Goal: Check status: Check status

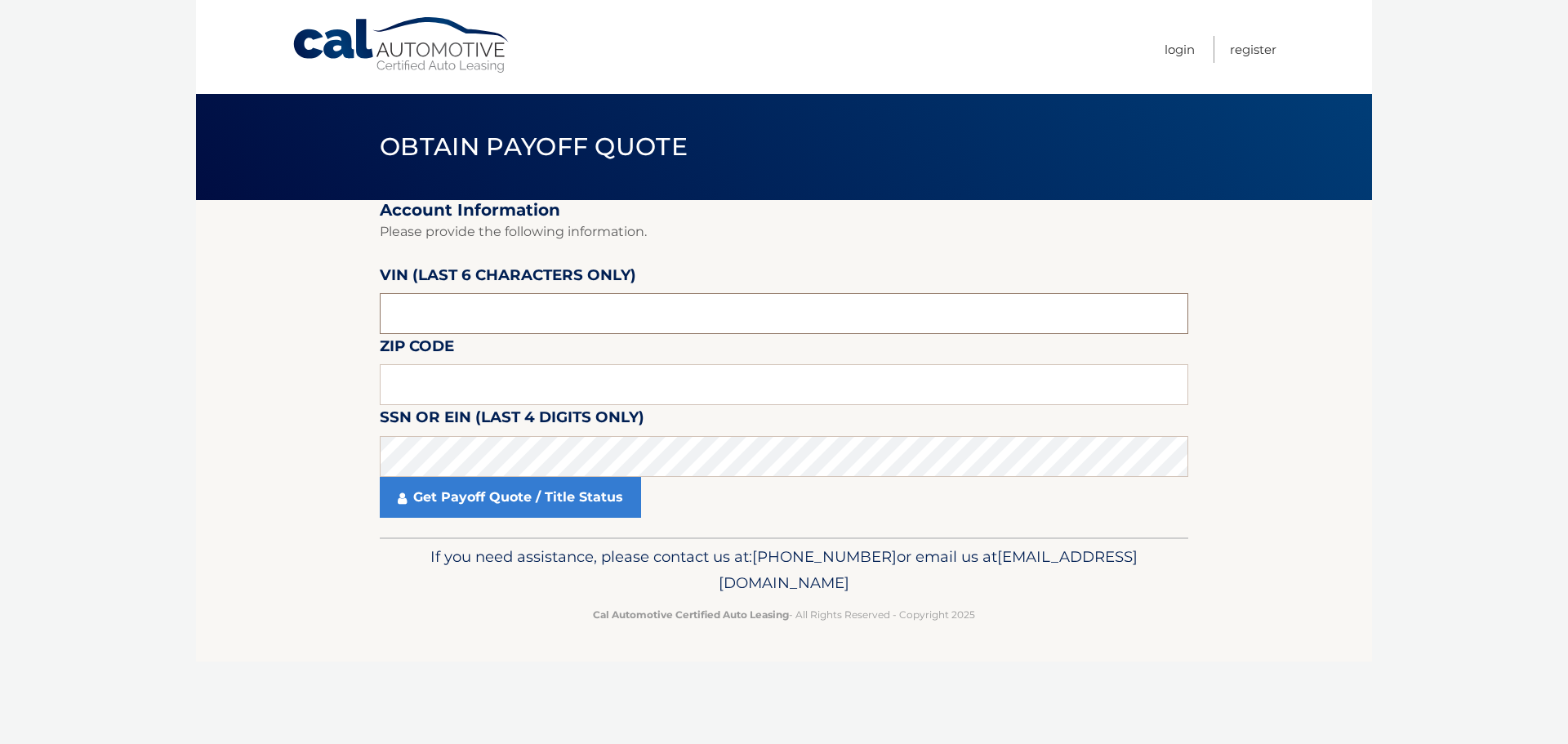
click at [507, 317] on input "text" at bounding box center [784, 314] width 809 height 41
type input "412292"
click at [428, 381] on input "text" at bounding box center [784, 385] width 809 height 41
click at [411, 402] on input "text" at bounding box center [784, 385] width 809 height 41
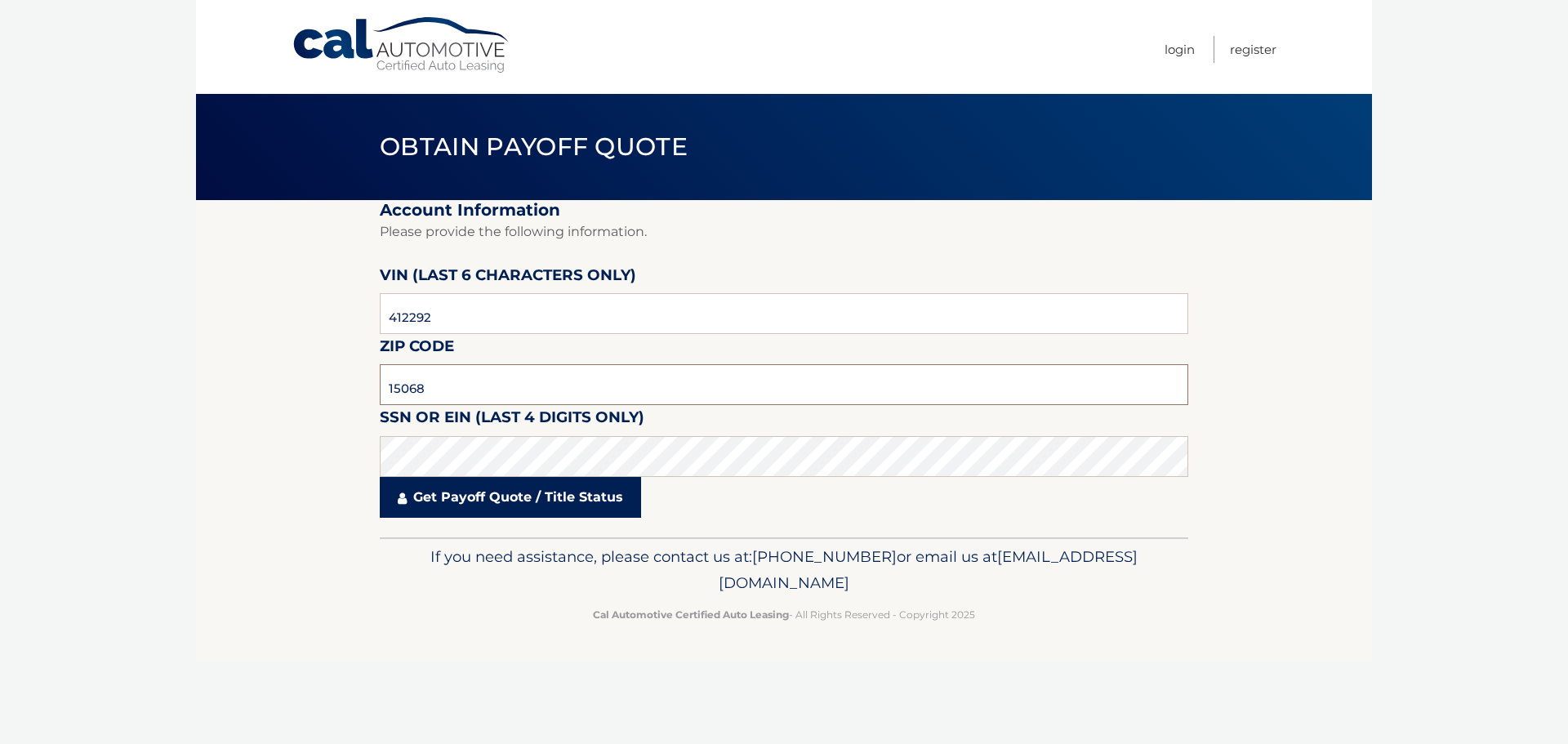
type input "15068"
click at [427, 497] on link "Get Payoff Quote / Title Status" at bounding box center [510, 498] width 262 height 41
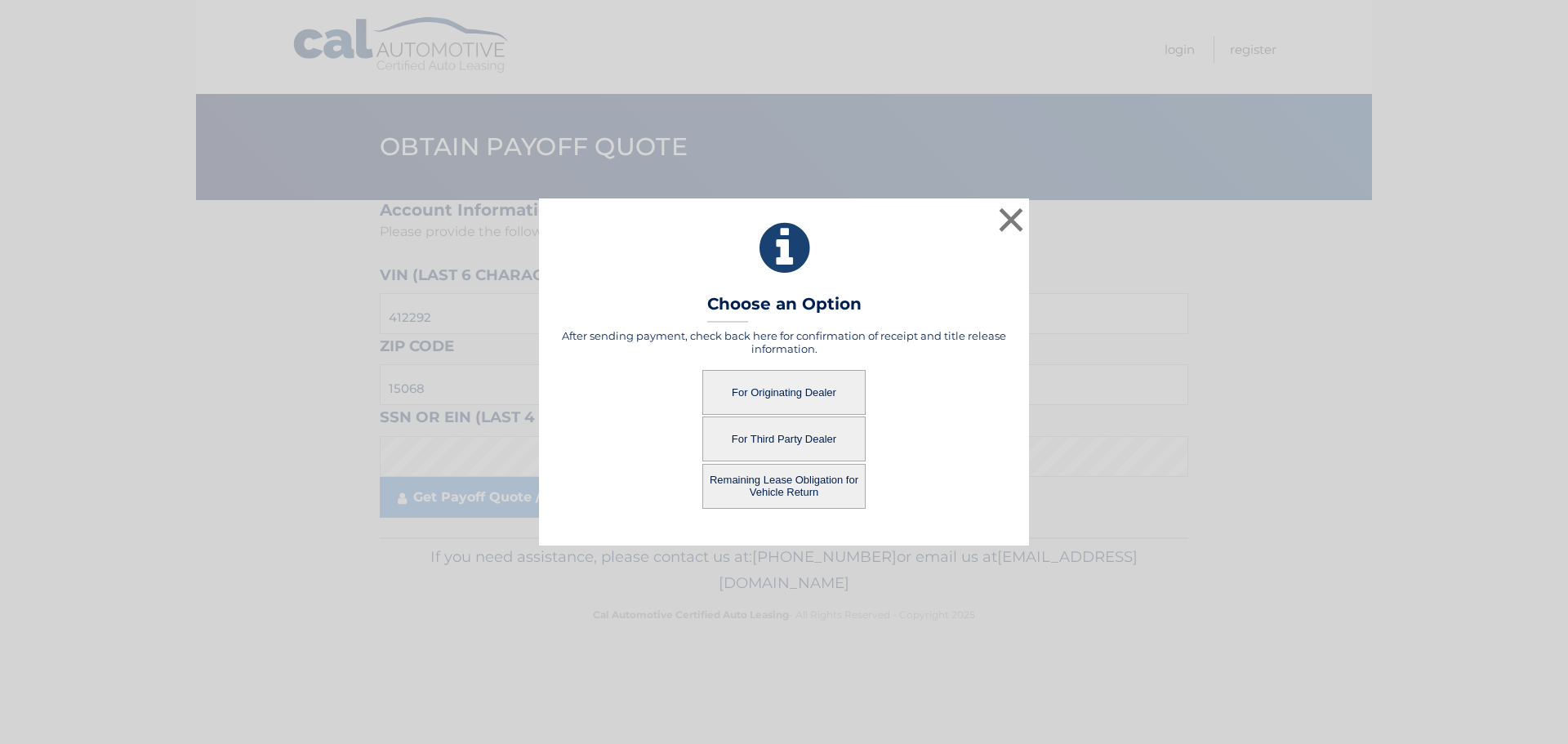
click at [799, 393] on button "For Originating Dealer" at bounding box center [784, 393] width 163 height 45
click at [766, 391] on button "For Originating Dealer" at bounding box center [784, 393] width 163 height 45
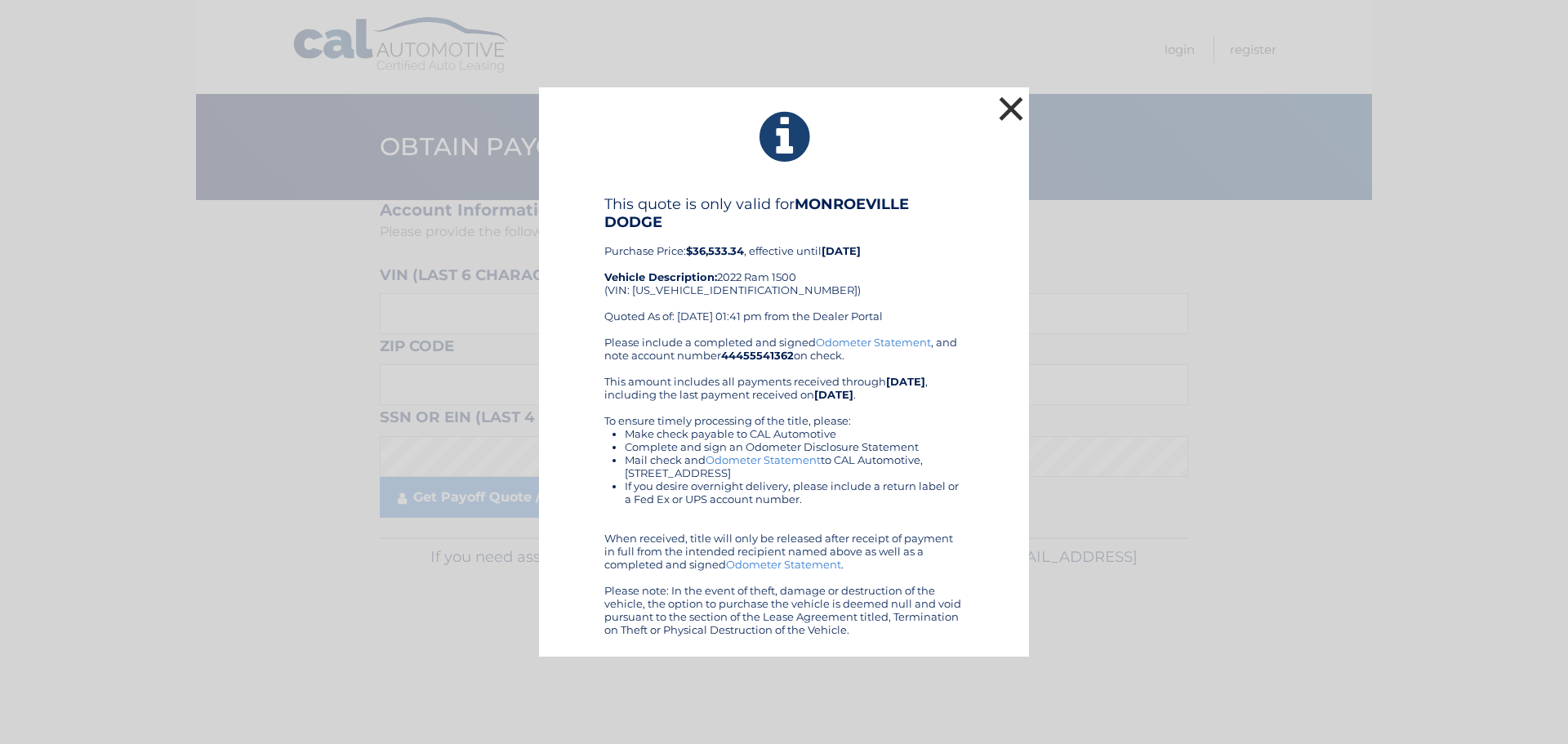
click at [1001, 103] on button "×" at bounding box center [1011, 109] width 32 height 32
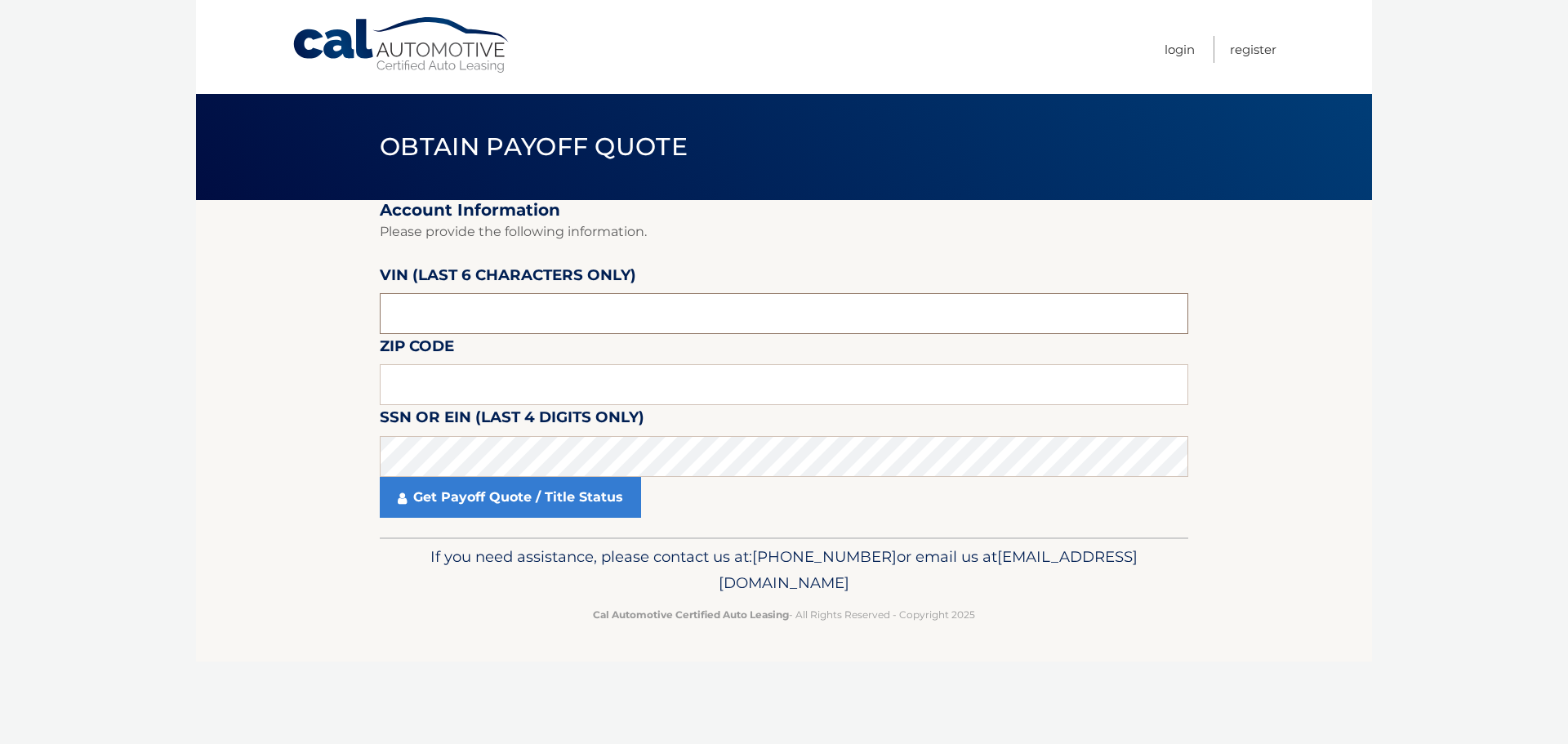
click at [559, 298] on input "text" at bounding box center [784, 314] width 809 height 41
click at [522, 390] on input "text" at bounding box center [784, 385] width 809 height 41
type input "15068"
click at [493, 309] on input "text" at bounding box center [784, 314] width 809 height 41
type input "412292"
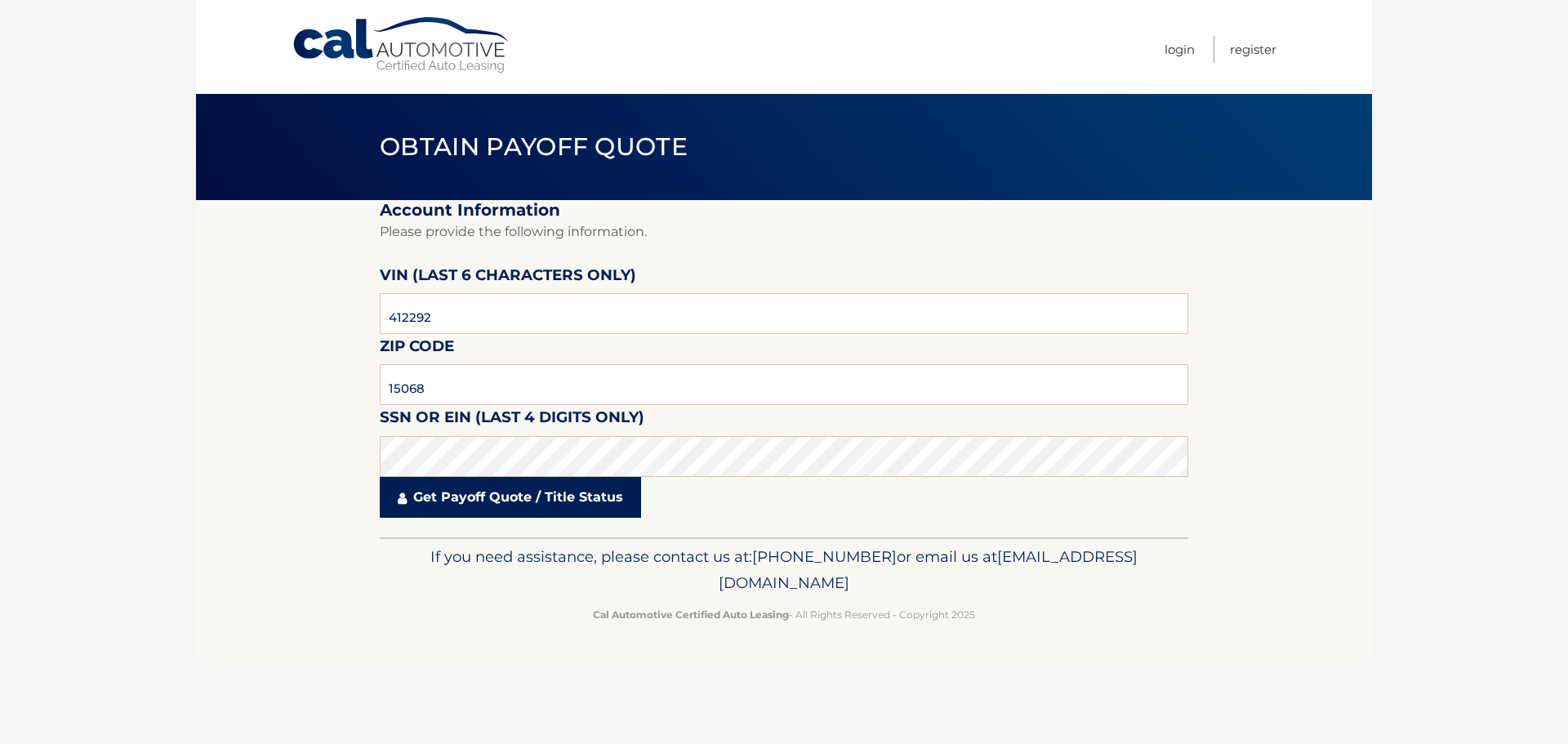
click at [539, 508] on link "Get Payoff Quote / Title Status" at bounding box center [510, 498] width 262 height 41
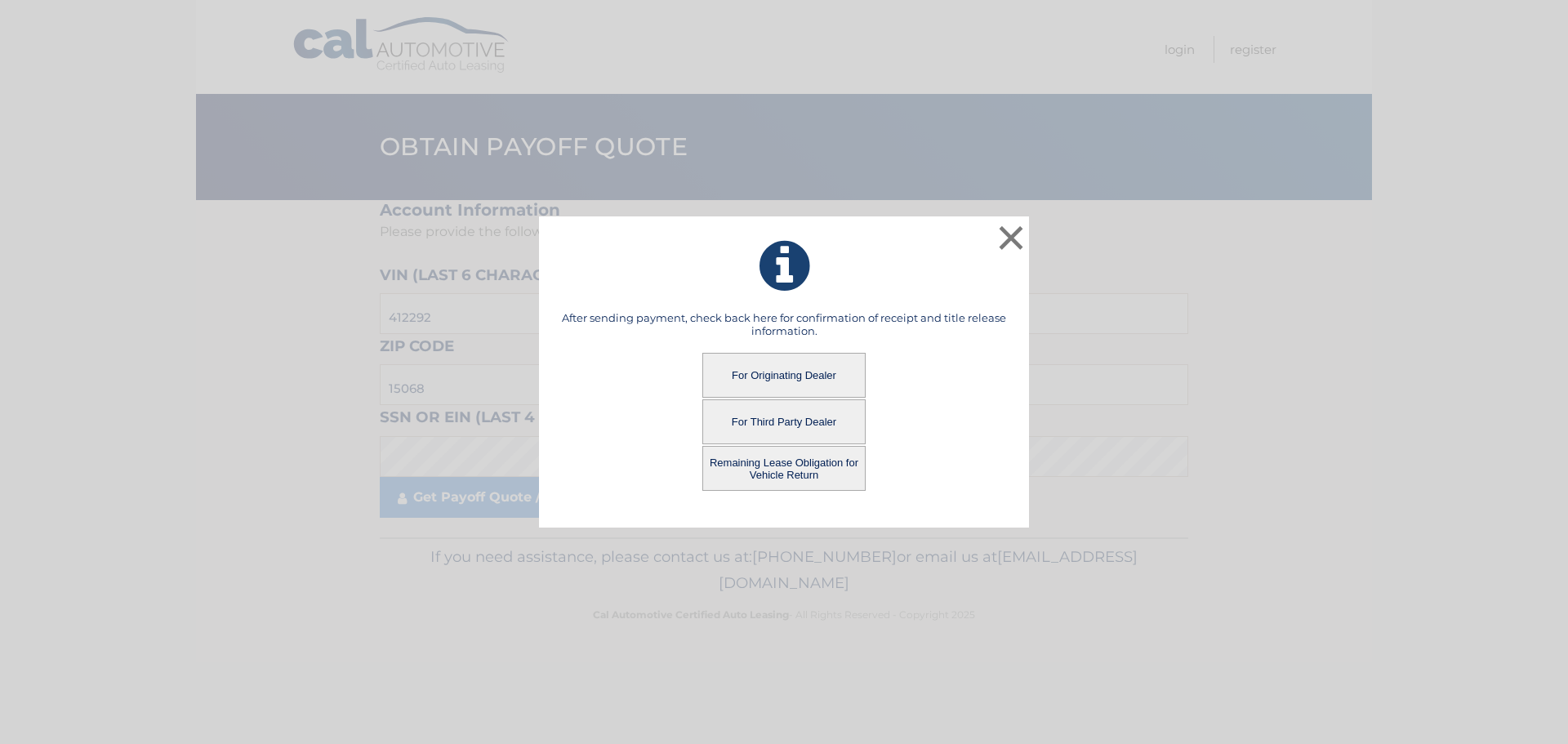
click at [771, 473] on button "Remaining Lease Obligation for Vehicle Return" at bounding box center [784, 469] width 163 height 45
